Goal: Task Accomplishment & Management: Manage account settings

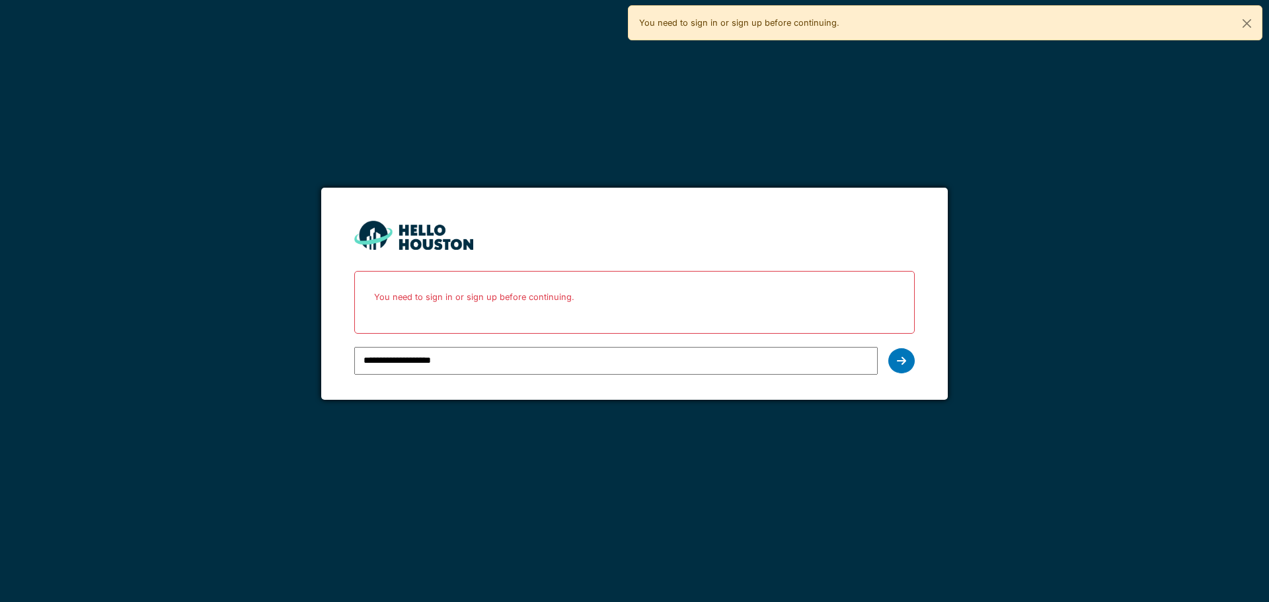
type input "**********"
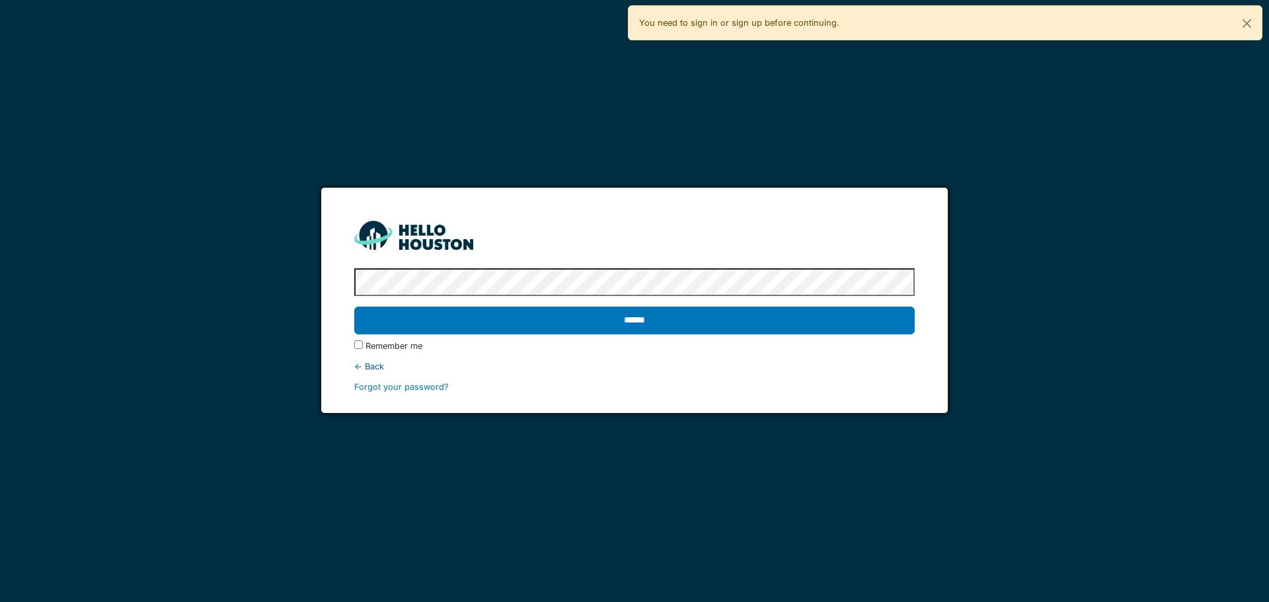
click at [354, 307] on input "******" at bounding box center [634, 321] width 560 height 28
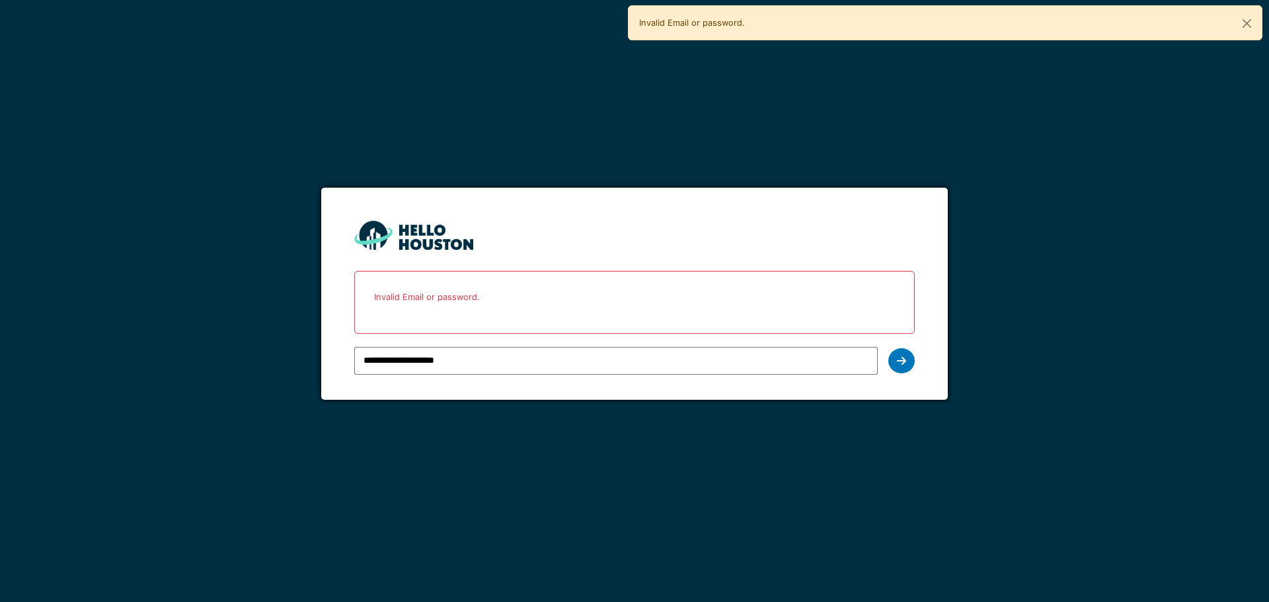
click at [496, 364] on input "**********" at bounding box center [615, 361] width 523 height 28
click at [899, 357] on form "**********" at bounding box center [634, 294] width 626 height 212
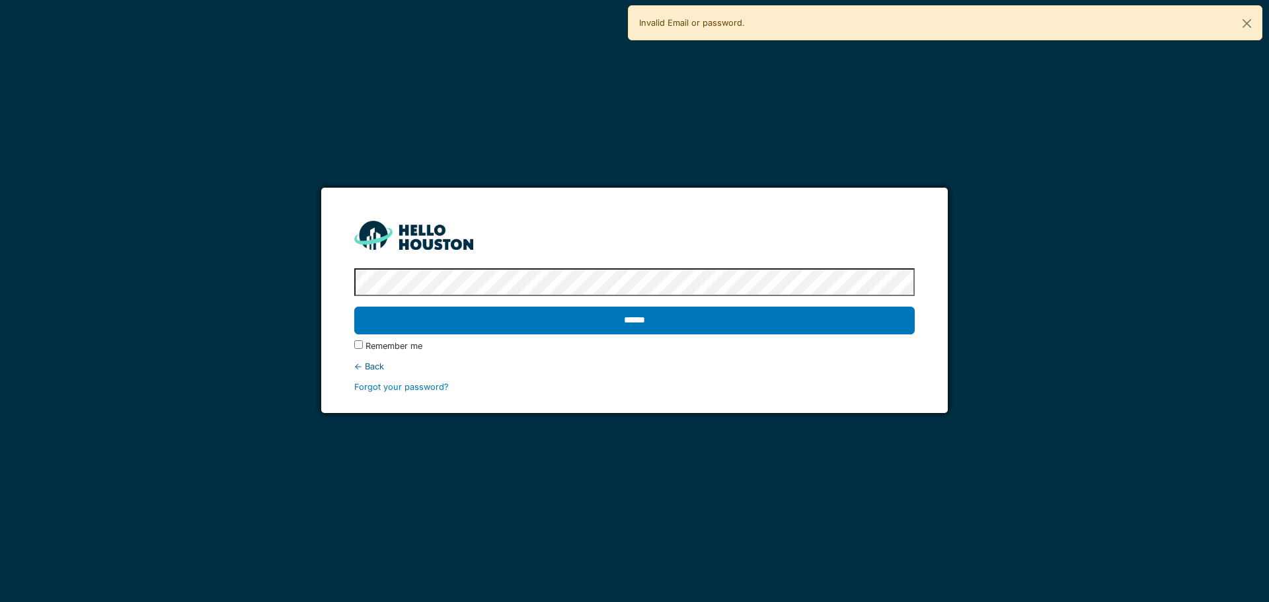
click at [354, 307] on input "******" at bounding box center [634, 321] width 560 height 28
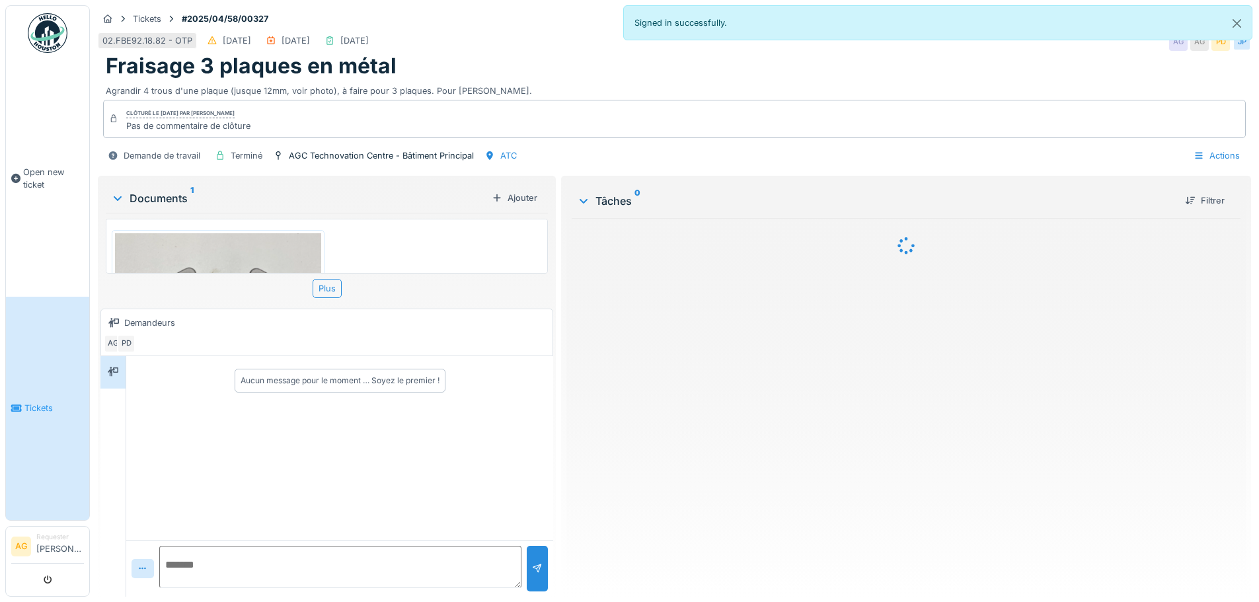
click at [38, 49] on img at bounding box center [48, 33] width 40 height 40
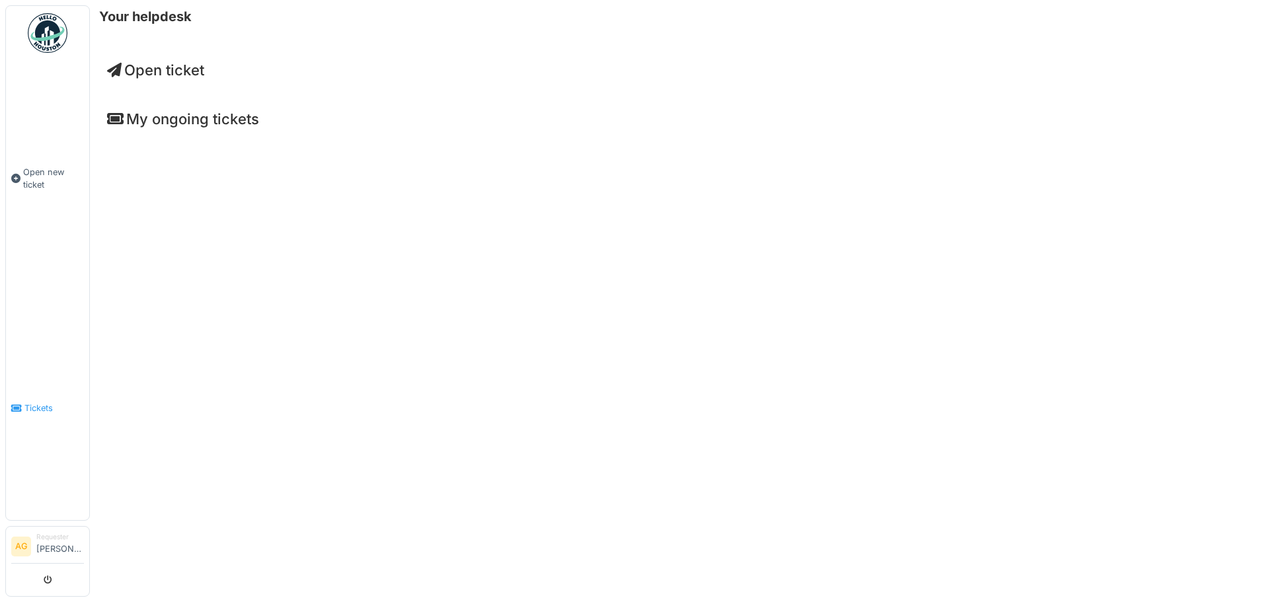
click at [33, 402] on span "Tickets" at bounding box center [53, 408] width 59 height 13
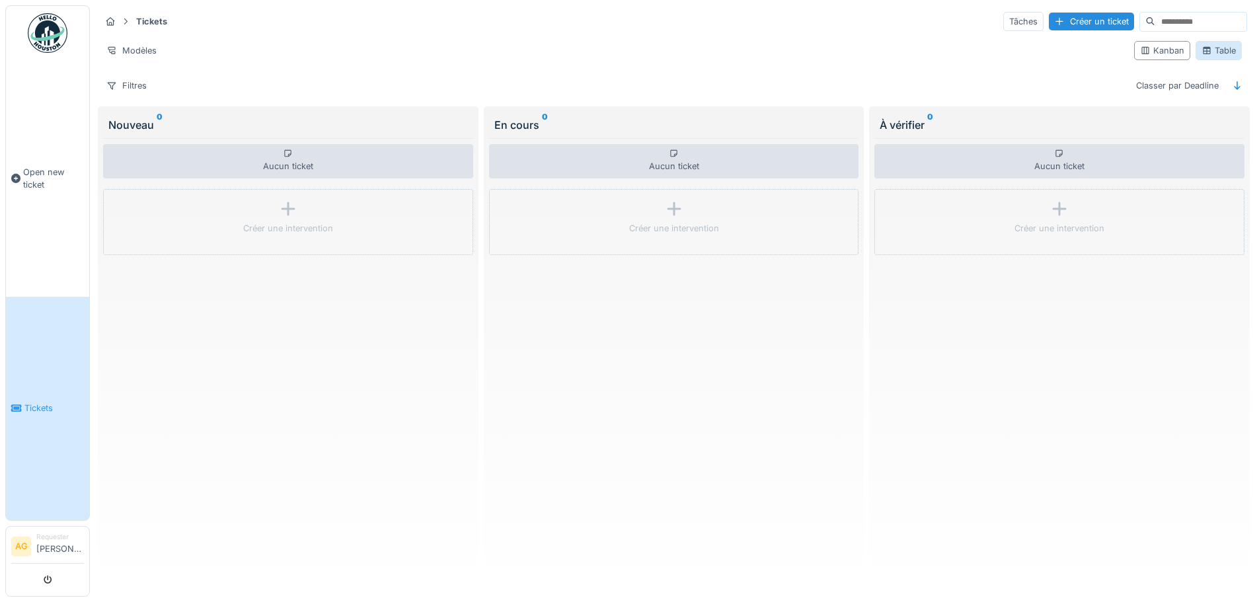
click at [1207, 56] on div "Table" at bounding box center [1218, 50] width 34 height 13
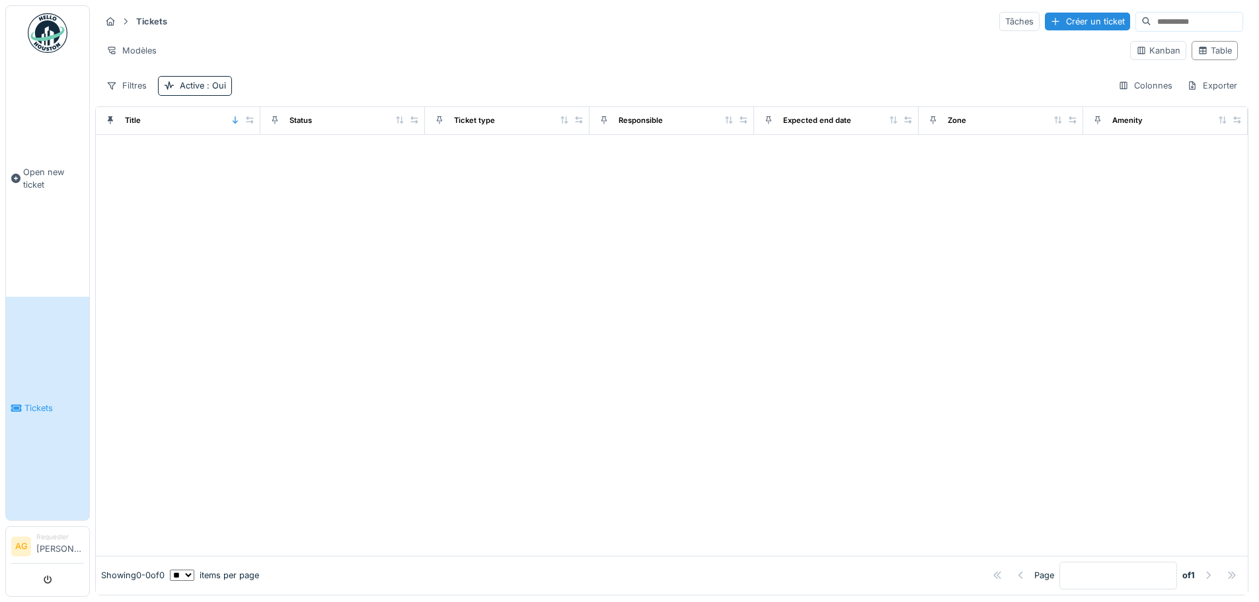
click at [124, 22] on icon at bounding box center [125, 21] width 11 height 9
click at [140, 18] on strong "Tickets" at bounding box center [152, 21] width 42 height 13
click at [125, 90] on div "Filtres" at bounding box center [126, 85] width 52 height 19
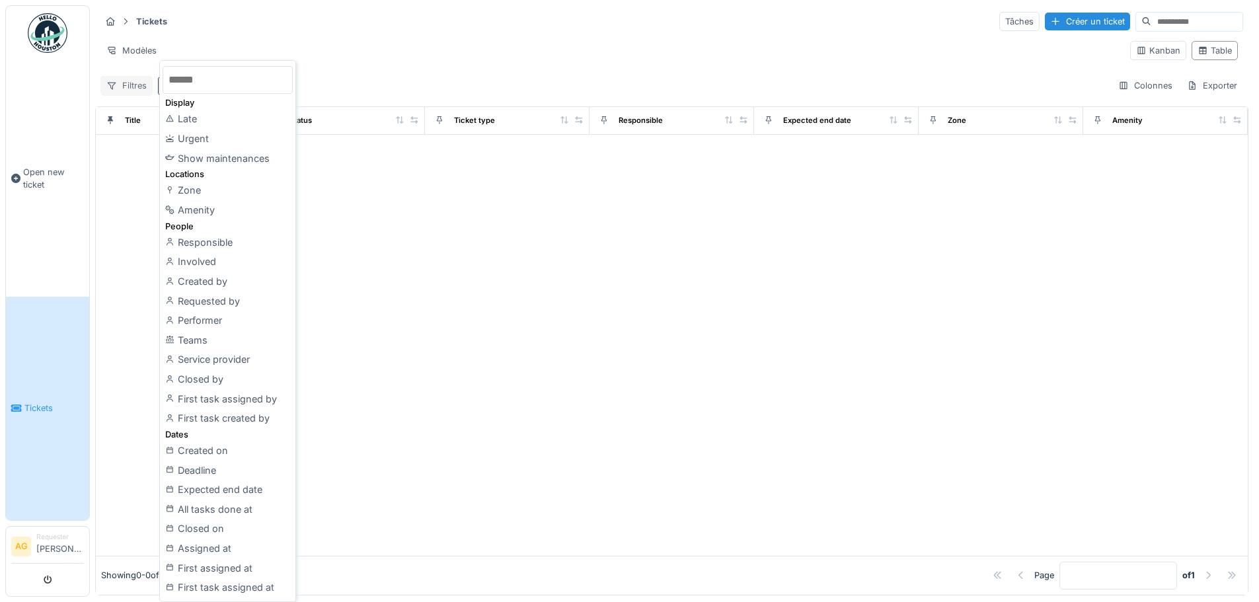
click at [125, 90] on div "Filtres" at bounding box center [126, 85] width 52 height 19
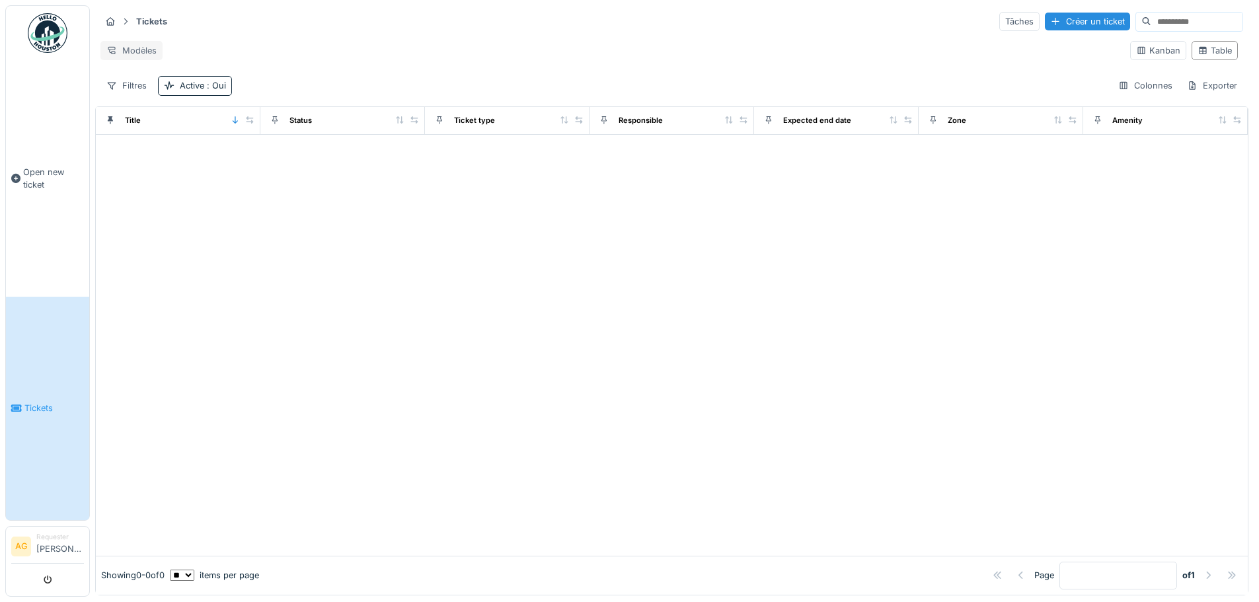
click at [132, 43] on div "Modèles" at bounding box center [131, 50] width 62 height 19
click at [141, 24] on strong "Tickets" at bounding box center [152, 21] width 42 height 13
click at [128, 23] on icon at bounding box center [125, 21] width 11 height 9
click at [126, 22] on icon at bounding box center [125, 21] width 11 height 9
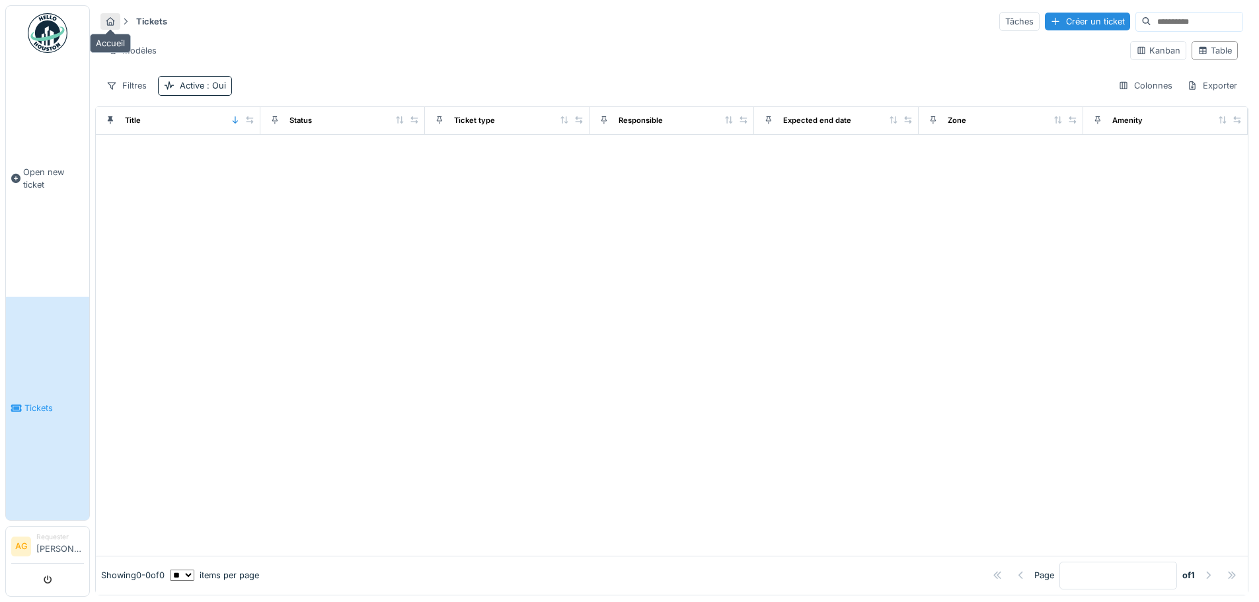
click at [114, 22] on icon at bounding box center [110, 21] width 9 height 9
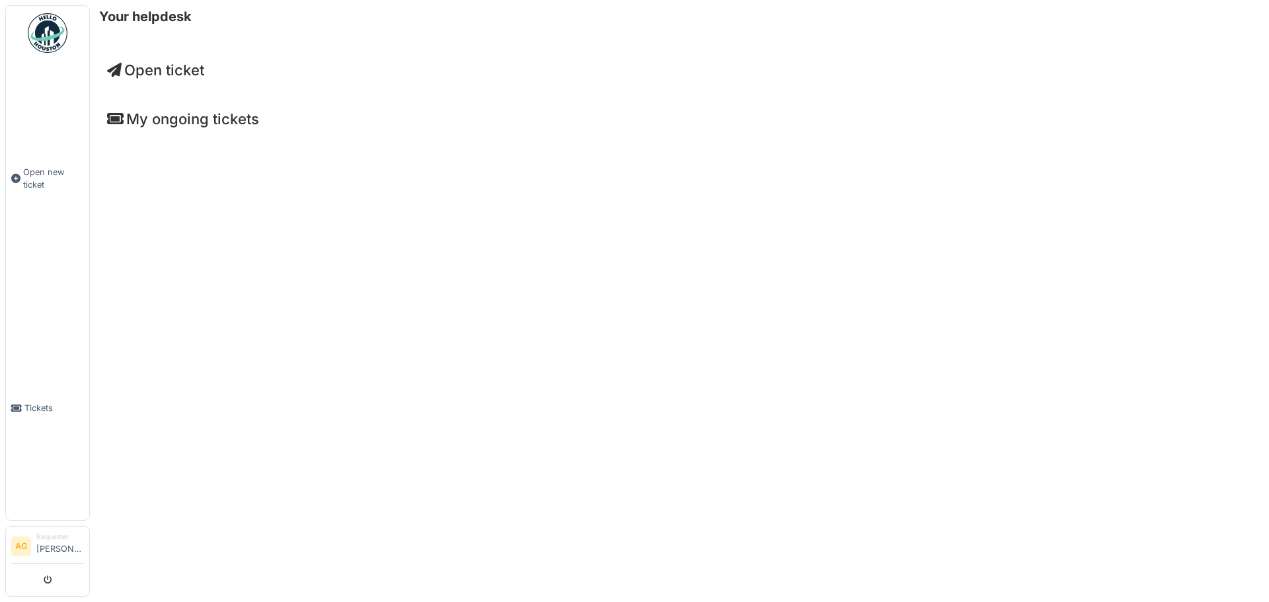
click at [132, 64] on span "Open ticket" at bounding box center [155, 69] width 97 height 17
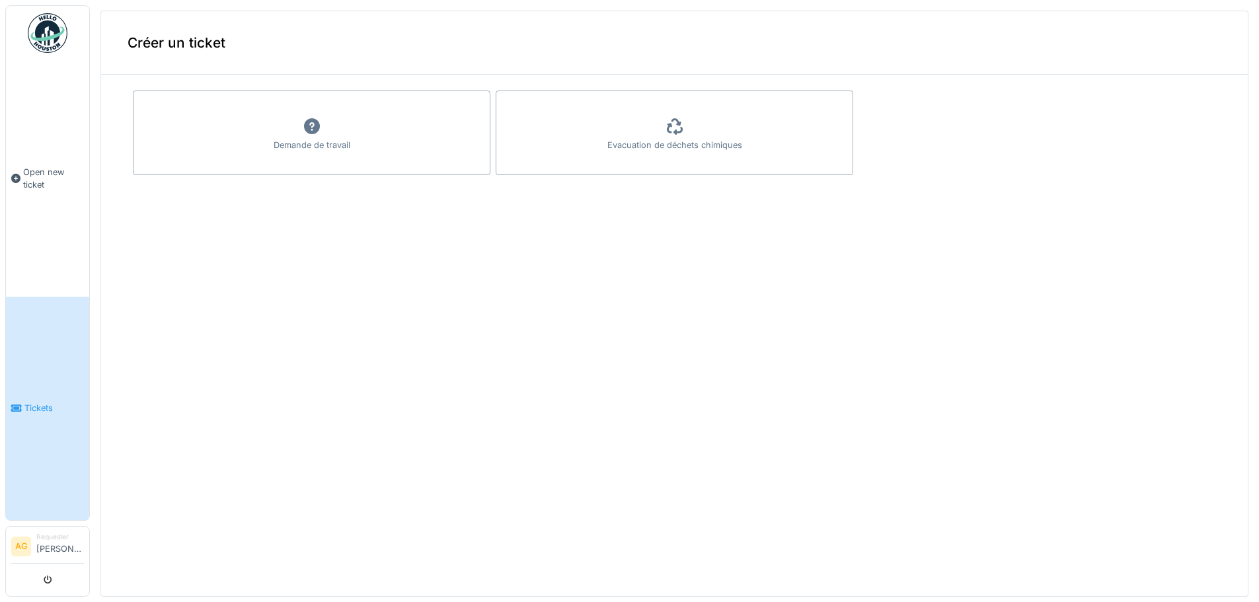
click at [61, 38] on img at bounding box center [48, 33] width 40 height 40
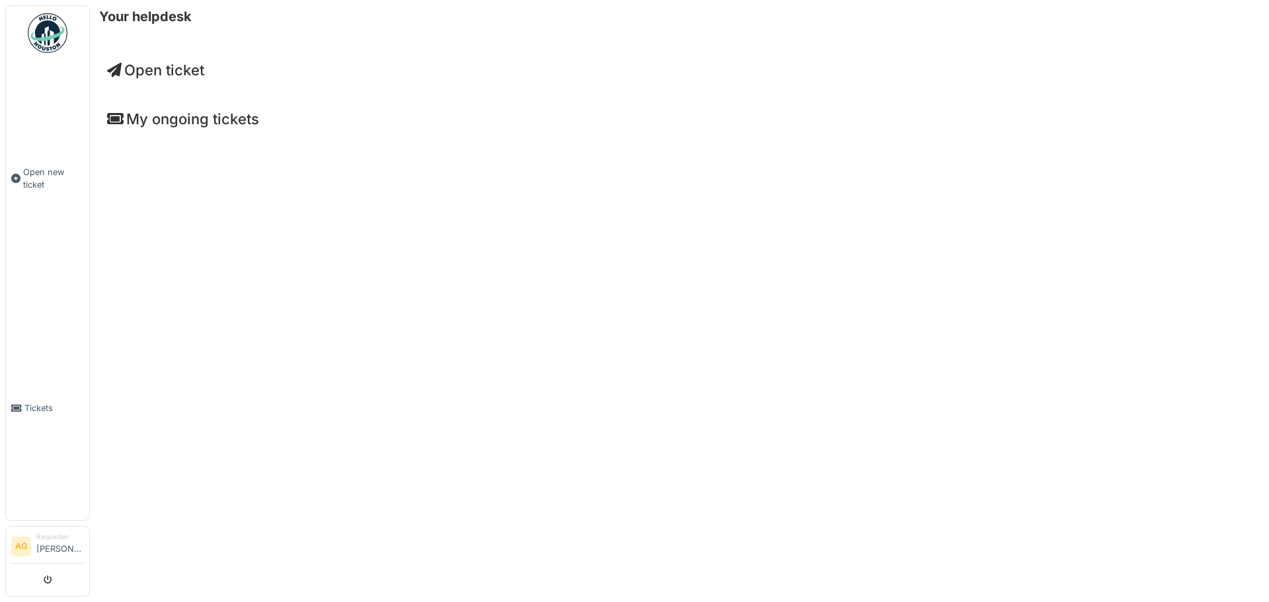
click at [141, 119] on h4 "My ongoing tickets" at bounding box center [679, 118] width 1145 height 17
click at [115, 120] on icon at bounding box center [115, 119] width 17 height 15
click at [119, 17] on h6 "Your helpdesk" at bounding box center [145, 17] width 93 height 16
click at [149, 17] on h6 "Your helpdesk" at bounding box center [145, 17] width 93 height 16
click at [44, 35] on img at bounding box center [48, 33] width 40 height 40
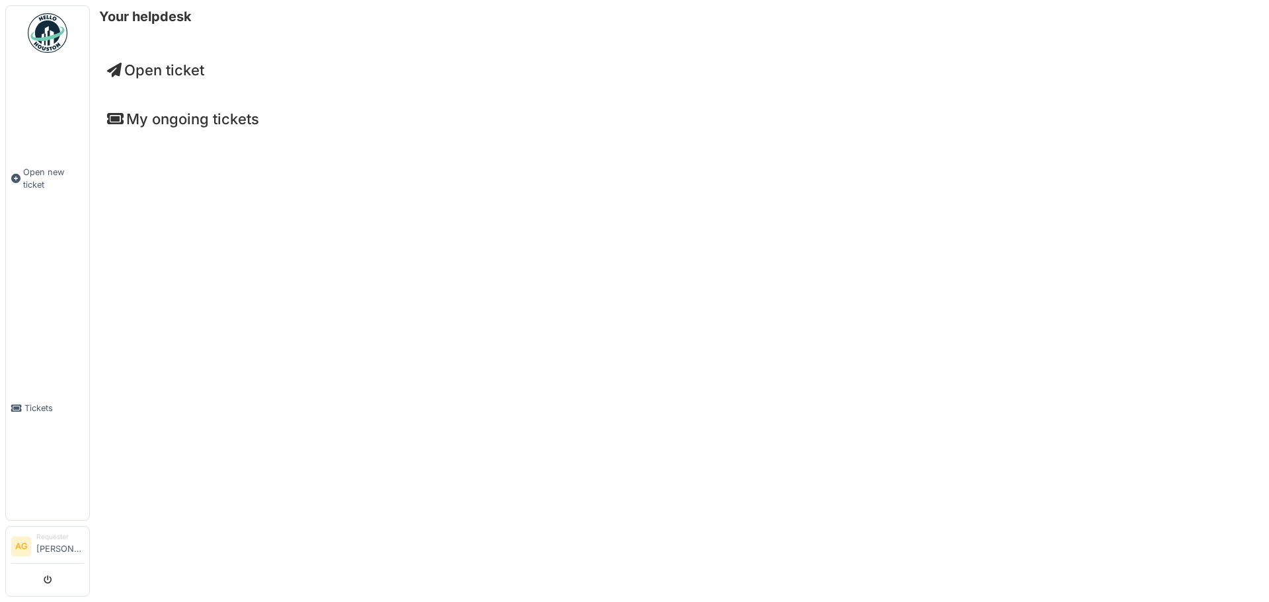
click at [118, 118] on icon at bounding box center [115, 119] width 17 height 15
click at [159, 132] on div "My ongoing tickets" at bounding box center [679, 122] width 1166 height 44
click at [172, 115] on h4 "My ongoing tickets" at bounding box center [679, 118] width 1145 height 17
click at [110, 69] on icon at bounding box center [114, 70] width 15 height 15
